Goal: Information Seeking & Learning: Learn about a topic

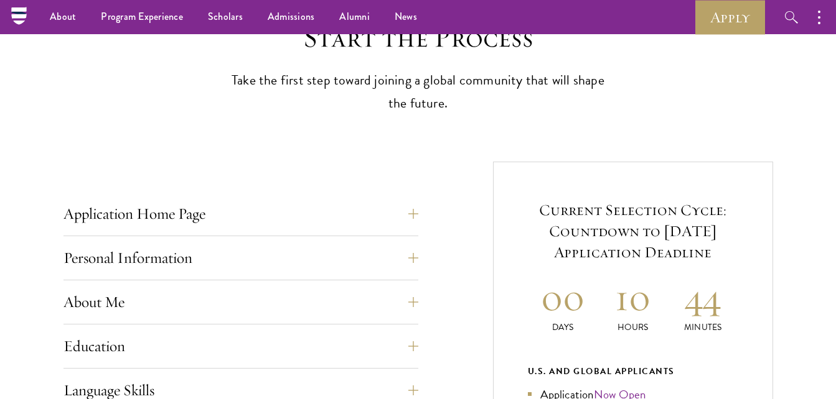
scroll to position [342, 0]
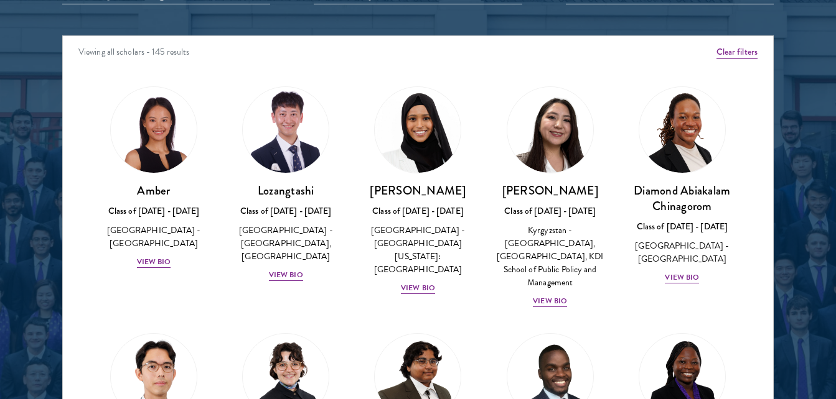
scroll to position [1601, 0]
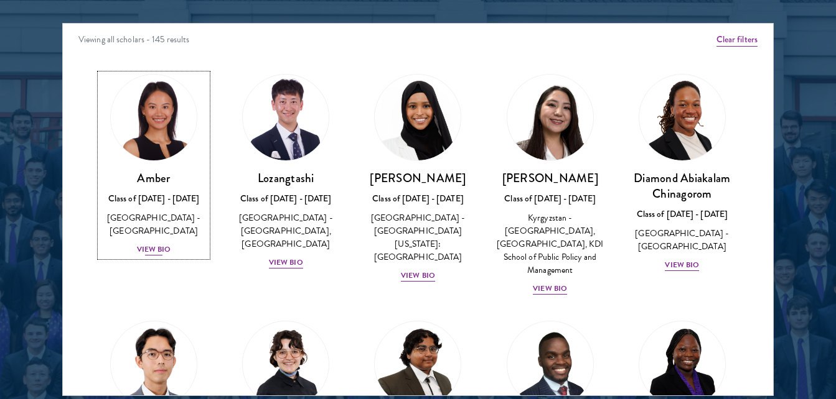
click at [149, 244] on div "View Bio" at bounding box center [154, 250] width 34 height 12
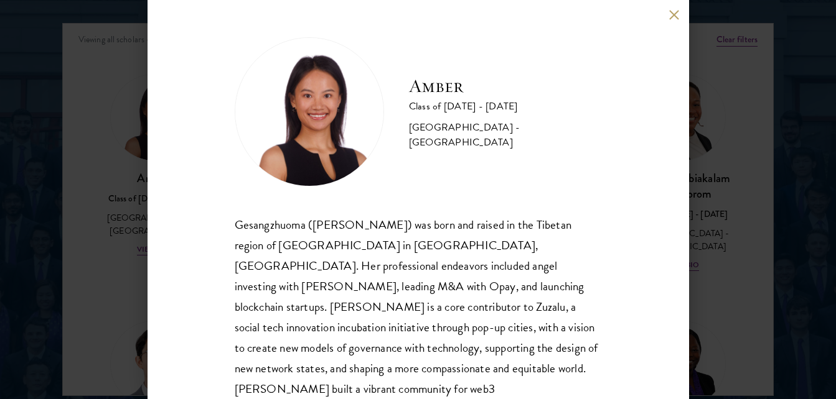
click at [674, 13] on button at bounding box center [674, 14] width 11 height 11
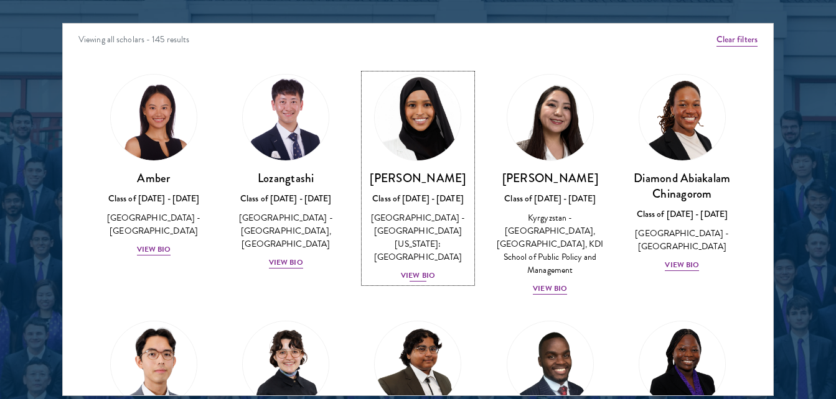
click at [422, 270] on div "View Bio" at bounding box center [418, 276] width 34 height 12
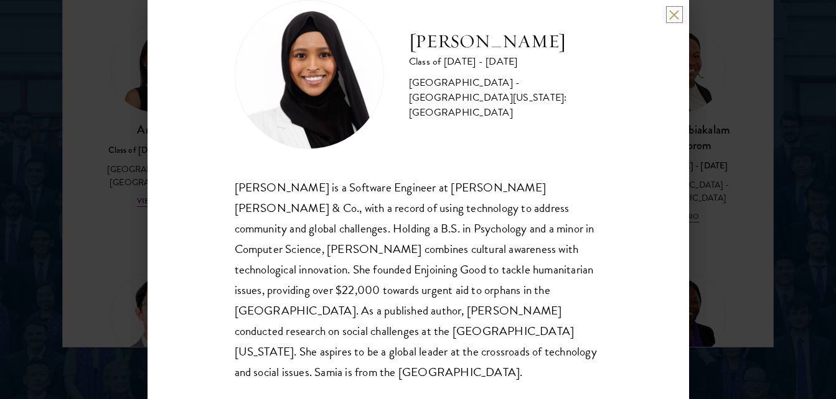
scroll to position [1659, 0]
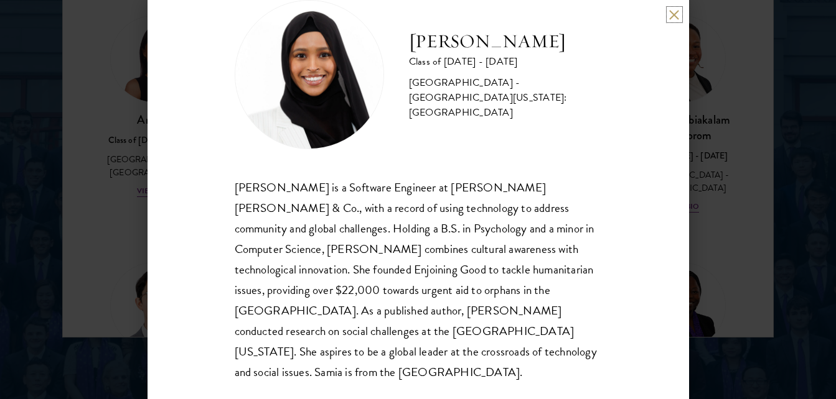
click at [671, 16] on button at bounding box center [674, 14] width 11 height 11
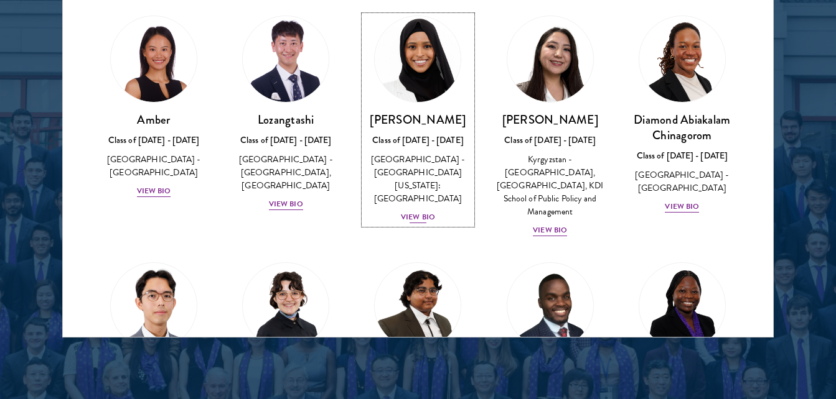
click at [422, 212] on div "View Bio" at bounding box center [418, 218] width 34 height 12
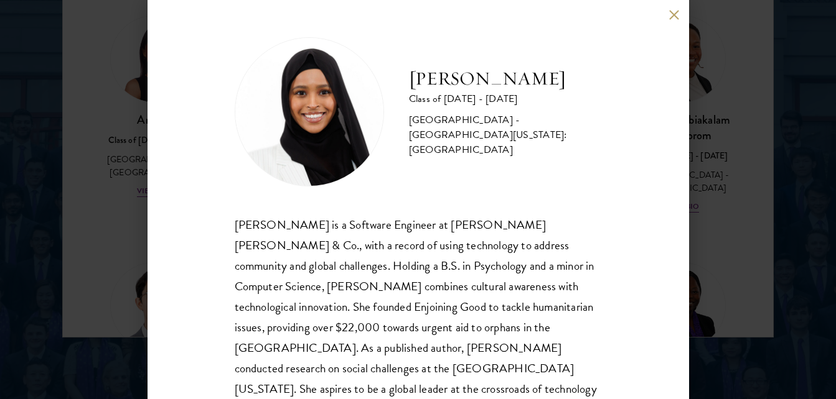
click at [676, 12] on button at bounding box center [674, 14] width 11 height 11
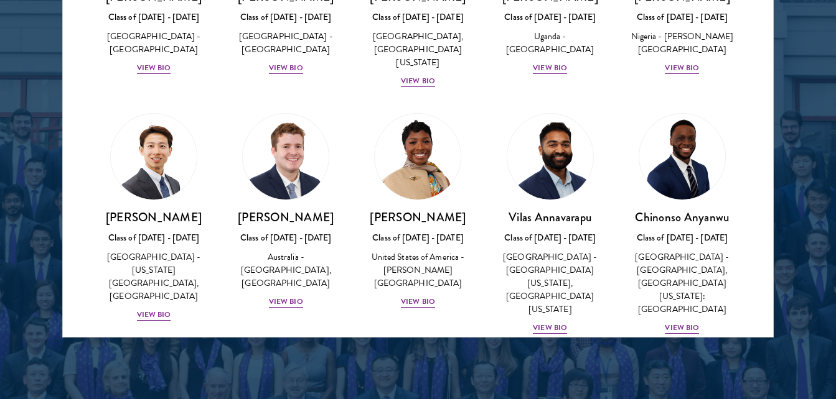
scroll to position [371, 0]
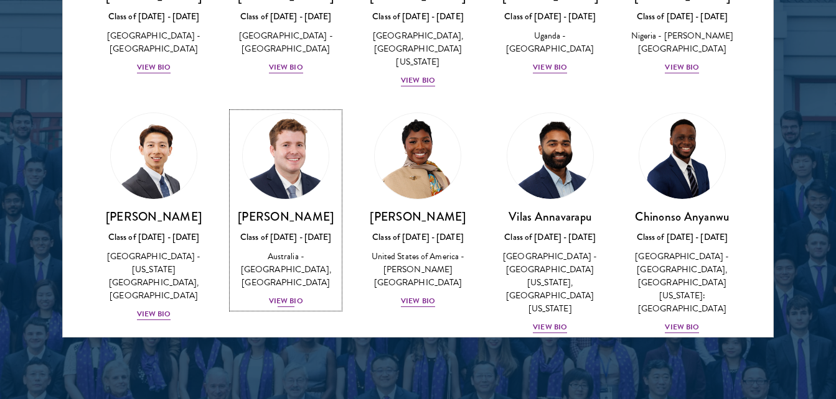
click at [287, 301] on div "View Bio" at bounding box center [286, 302] width 34 height 12
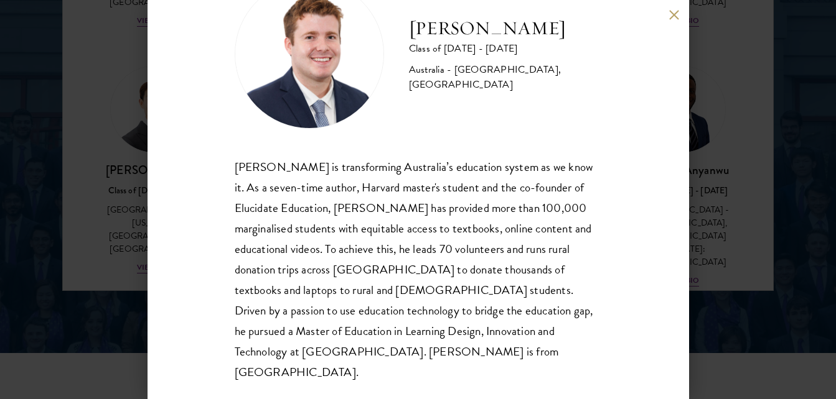
scroll to position [1707, 0]
click at [674, 16] on button at bounding box center [674, 14] width 11 height 11
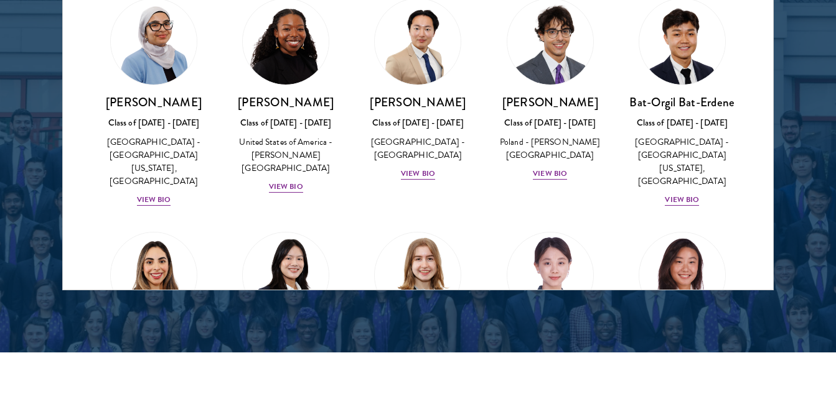
scroll to position [687, 0]
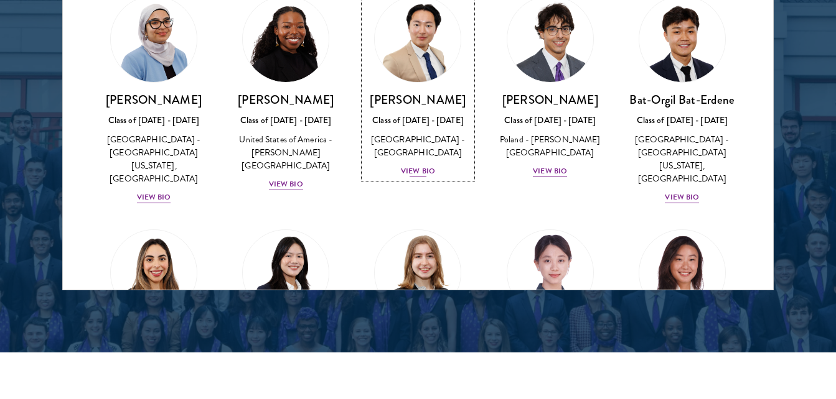
click at [422, 165] on div "View Bio" at bounding box center [418, 171] width 34 height 12
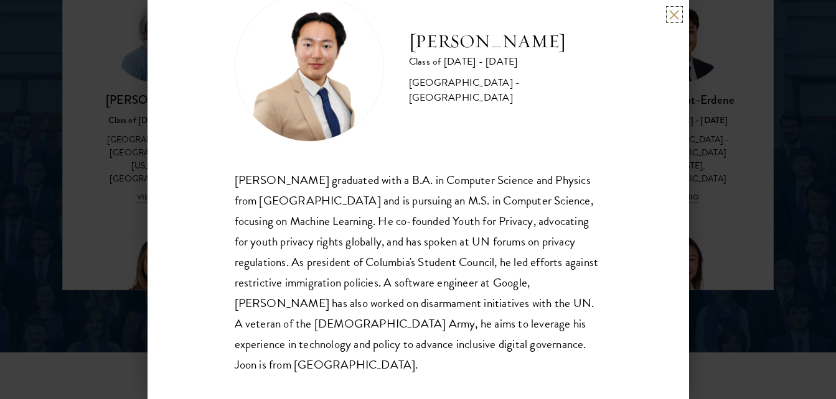
scroll to position [58, 0]
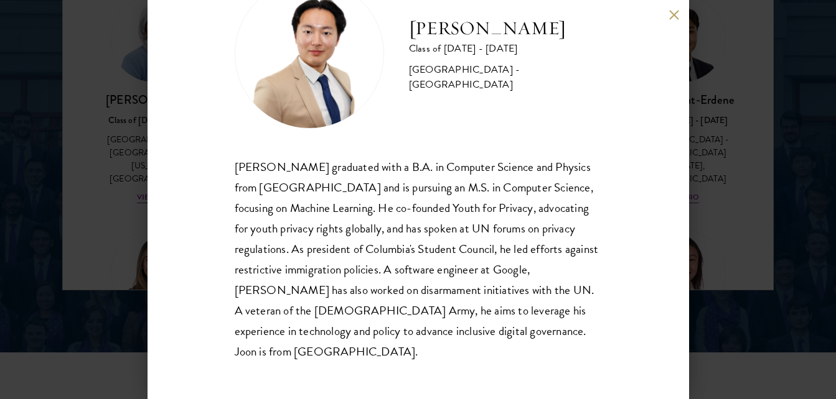
click at [100, 70] on div "Joon Baek Class of 2025 - 2026 South Korea - Columbia University Beom Joon Baek…" at bounding box center [418, 199] width 836 height 399
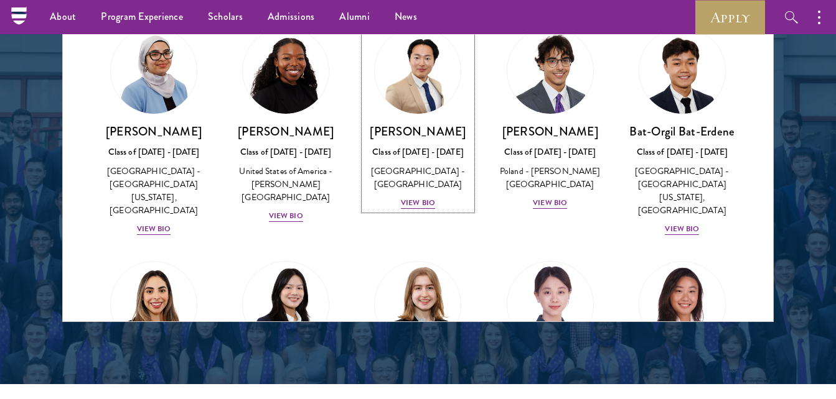
scroll to position [566, 0]
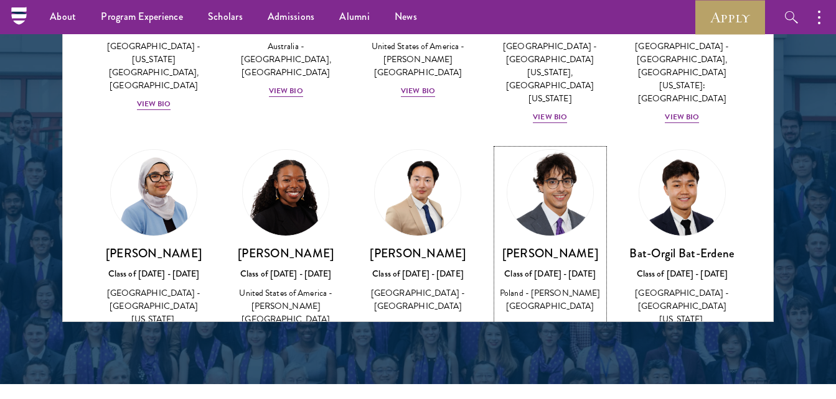
click at [546, 319] on div "View Bio" at bounding box center [550, 325] width 34 height 12
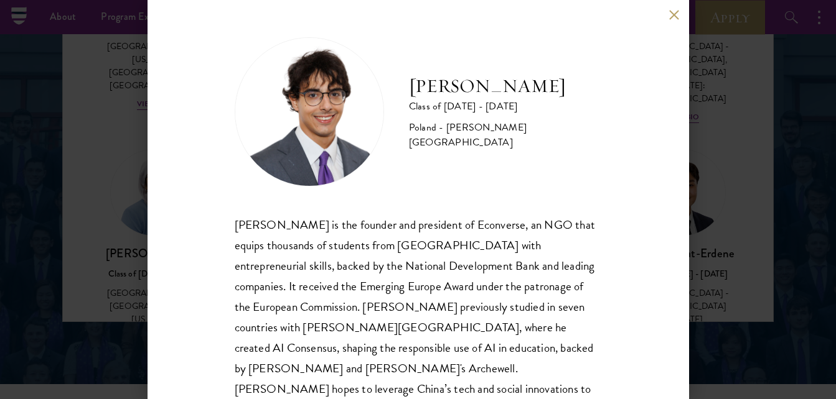
click at [670, 12] on button at bounding box center [674, 14] width 11 height 11
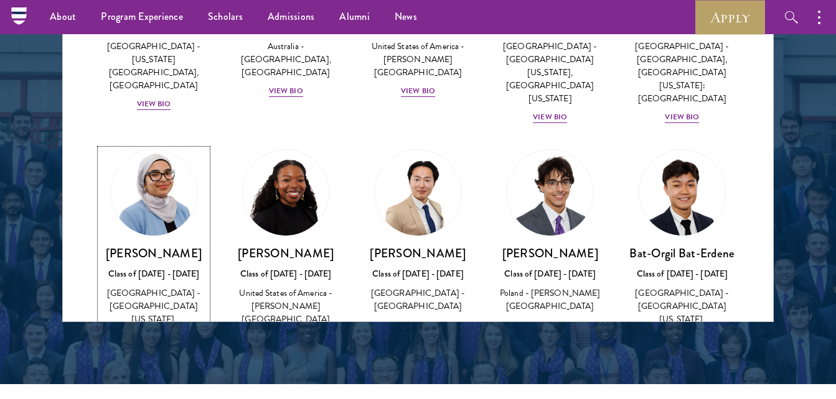
click at [152, 345] on div "View Bio" at bounding box center [154, 351] width 34 height 12
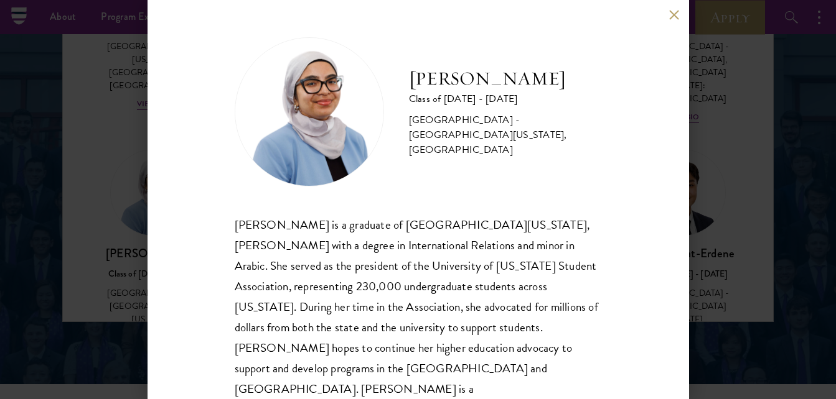
scroll to position [17, 0]
